Goal: Information Seeking & Learning: Understand process/instructions

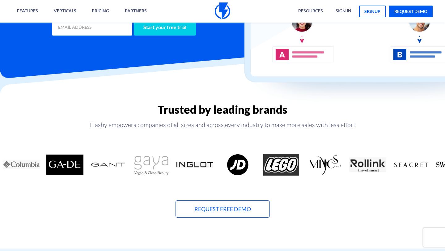
scroll to position [150, 0]
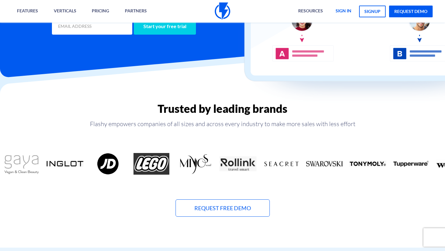
click at [343, 11] on link "sign in" at bounding box center [343, 11] width 25 height 23
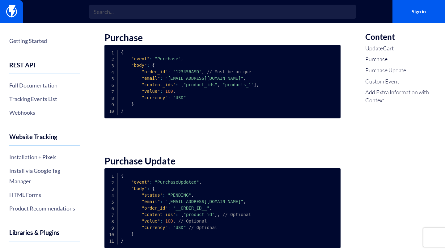
scroll to position [274, 0]
